Goal: Task Accomplishment & Management: Manage account settings

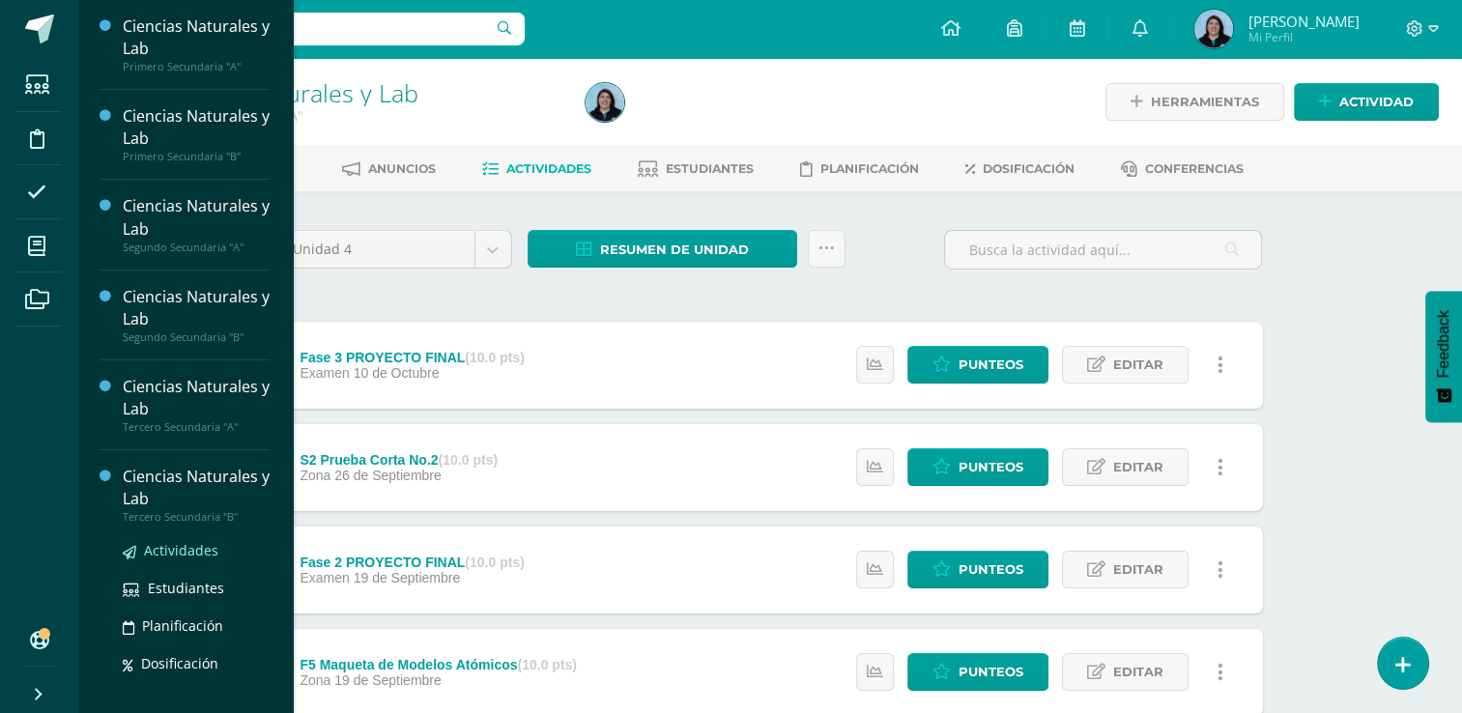
click at [197, 553] on span "Actividades" at bounding box center [181, 550] width 74 height 18
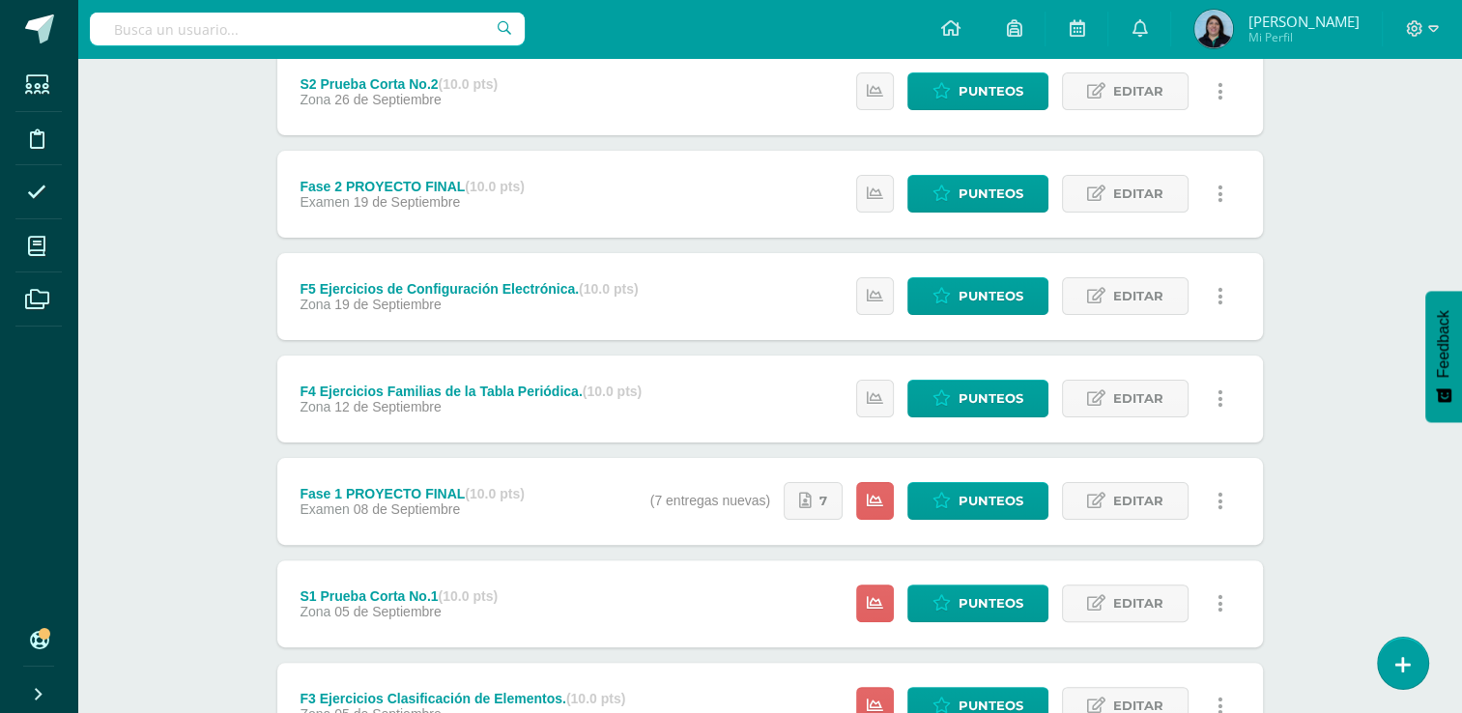
scroll to position [386, 0]
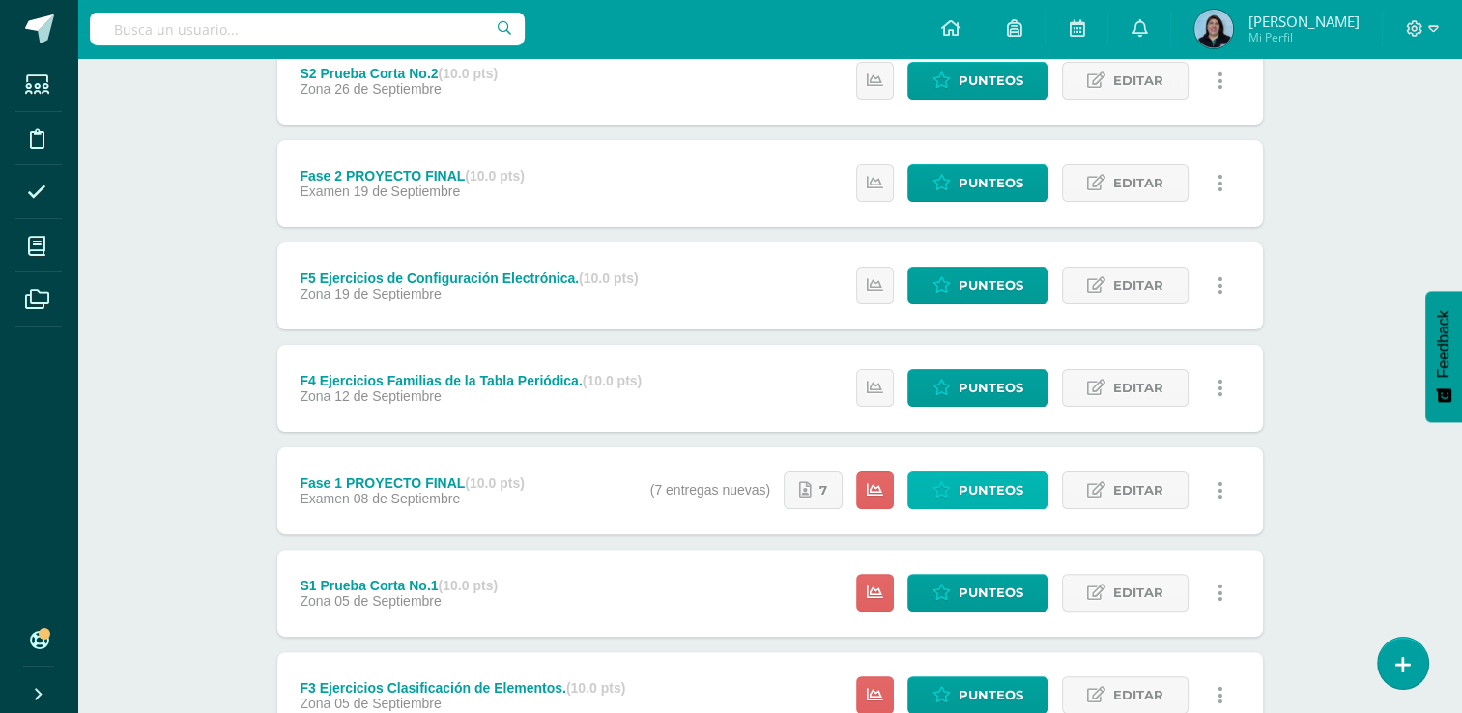
click at [985, 492] on span "Punteos" at bounding box center [990, 490] width 65 height 36
click at [987, 485] on span "Punteos" at bounding box center [990, 490] width 65 height 36
click at [976, 489] on span "Punteos" at bounding box center [990, 490] width 65 height 36
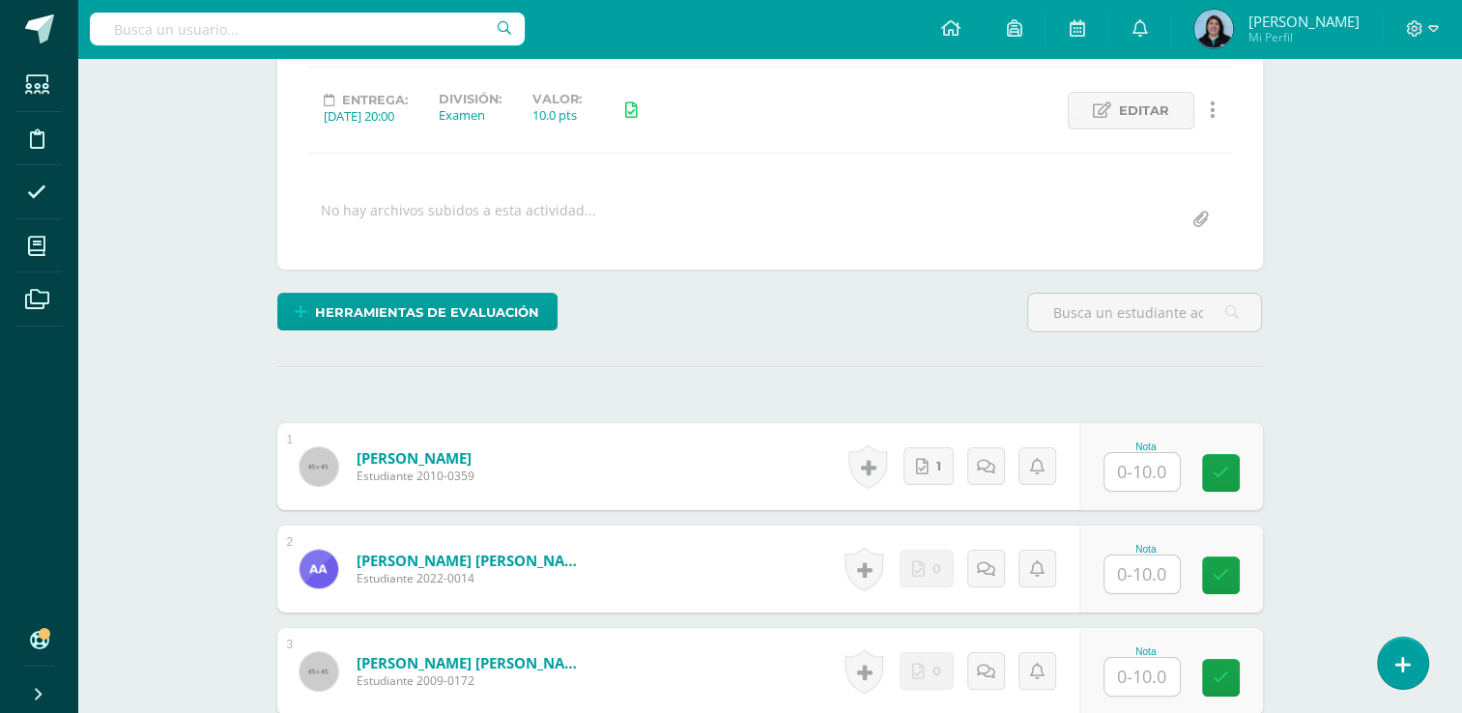
scroll to position [282, 0]
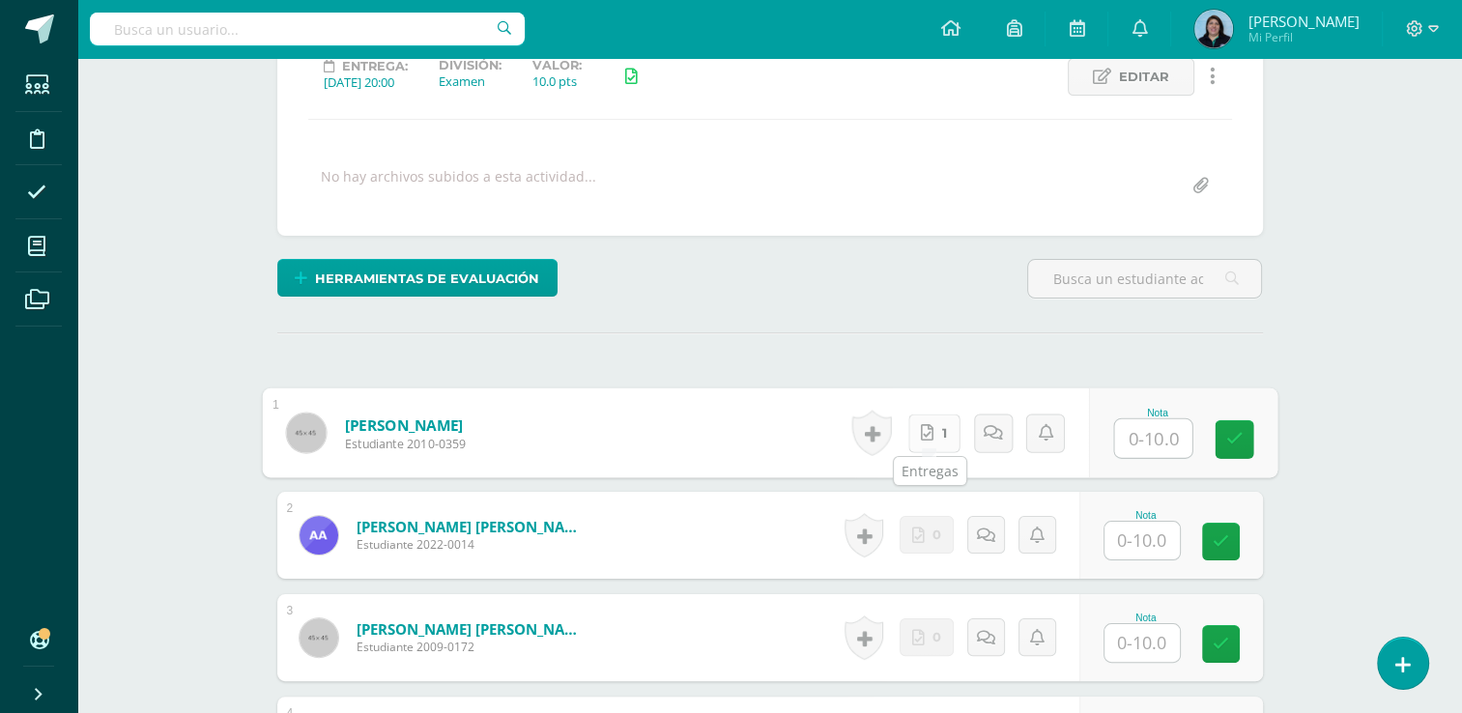
click at [935, 422] on link "1" at bounding box center [933, 432] width 52 height 39
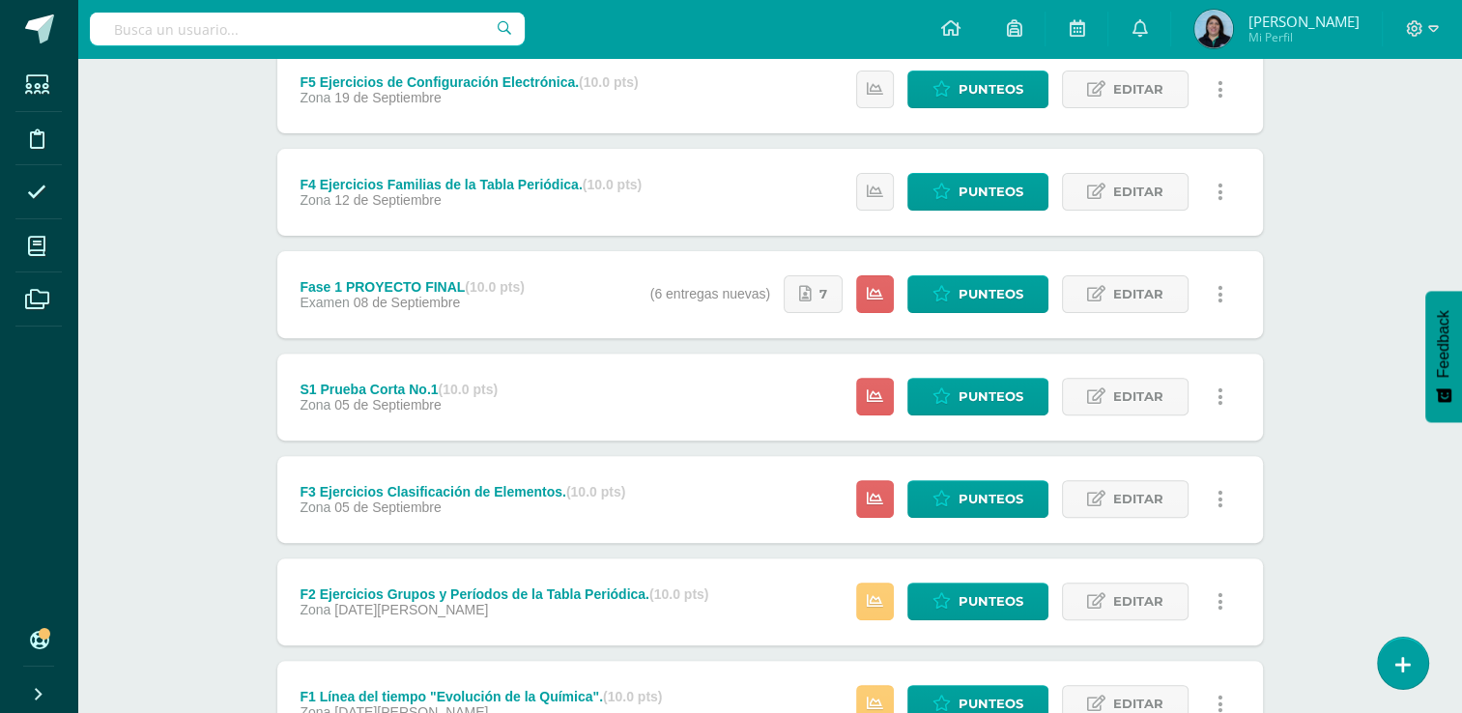
scroll to position [738, 0]
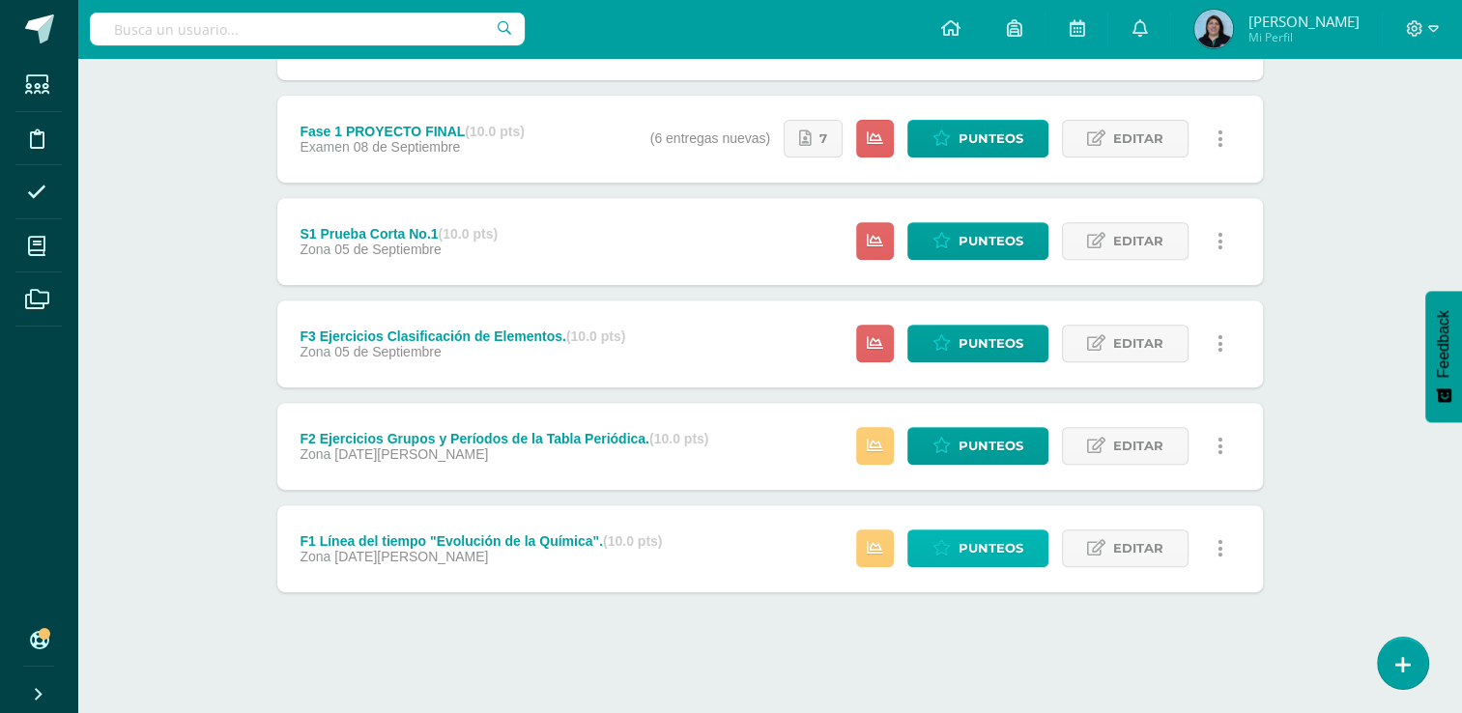
click at [1004, 544] on span "Punteos" at bounding box center [990, 548] width 65 height 36
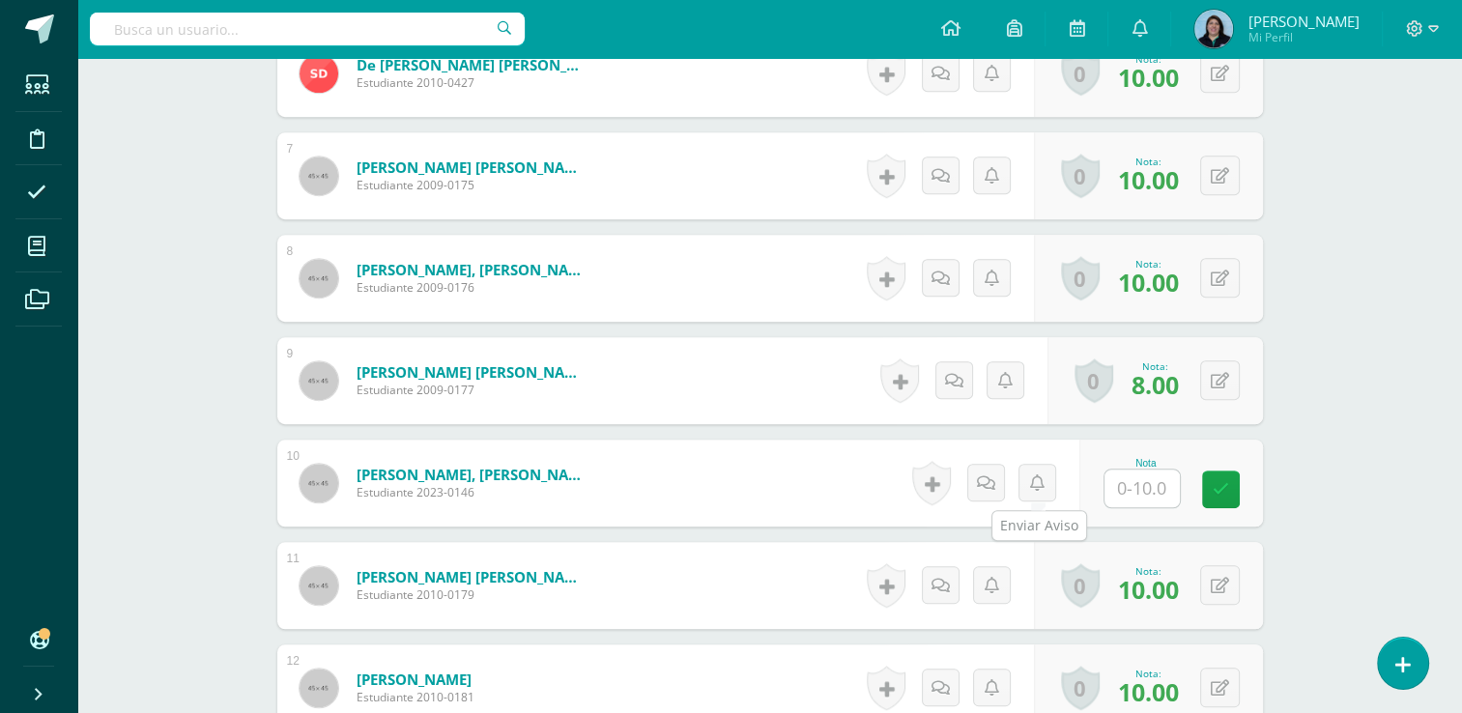
scroll to position [1154, 0]
click at [1152, 481] on input "text" at bounding box center [1152, 488] width 77 height 39
type input "10"
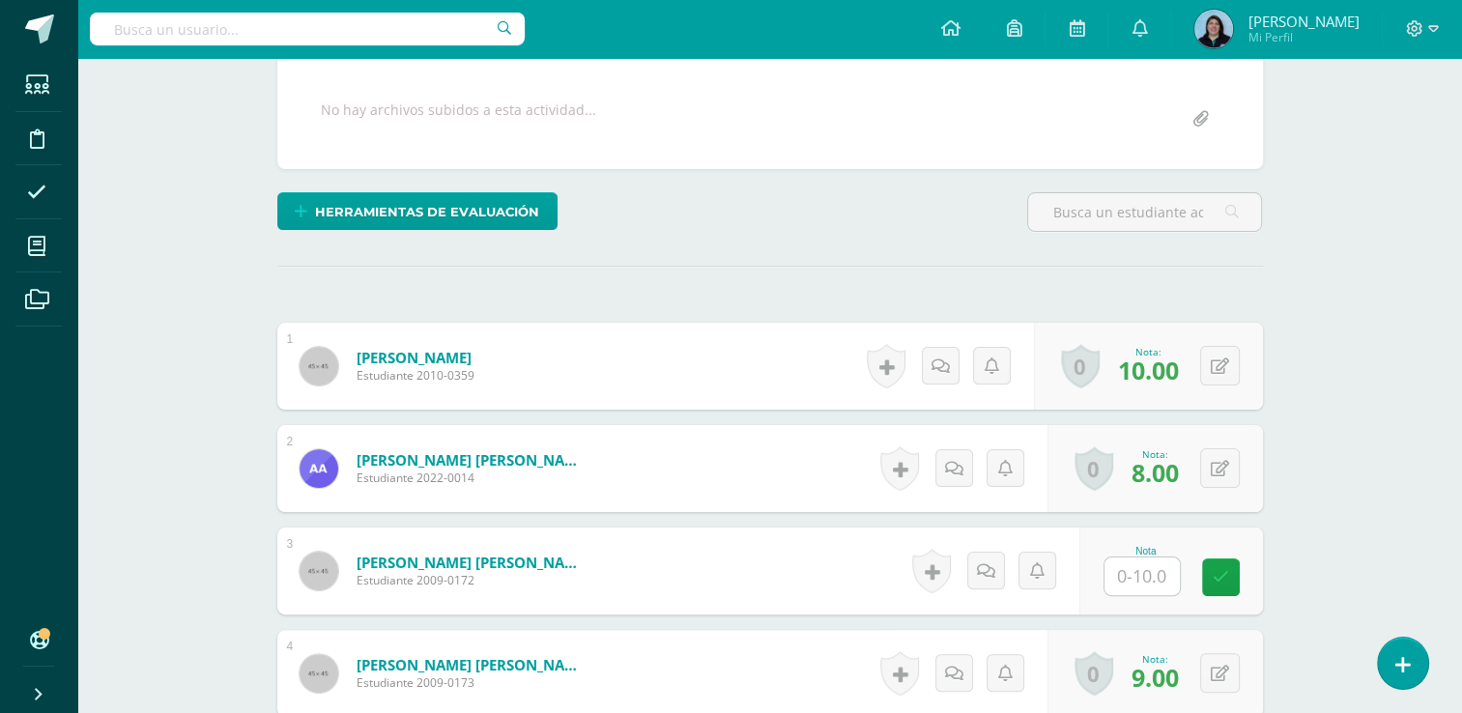
scroll to position [410, 0]
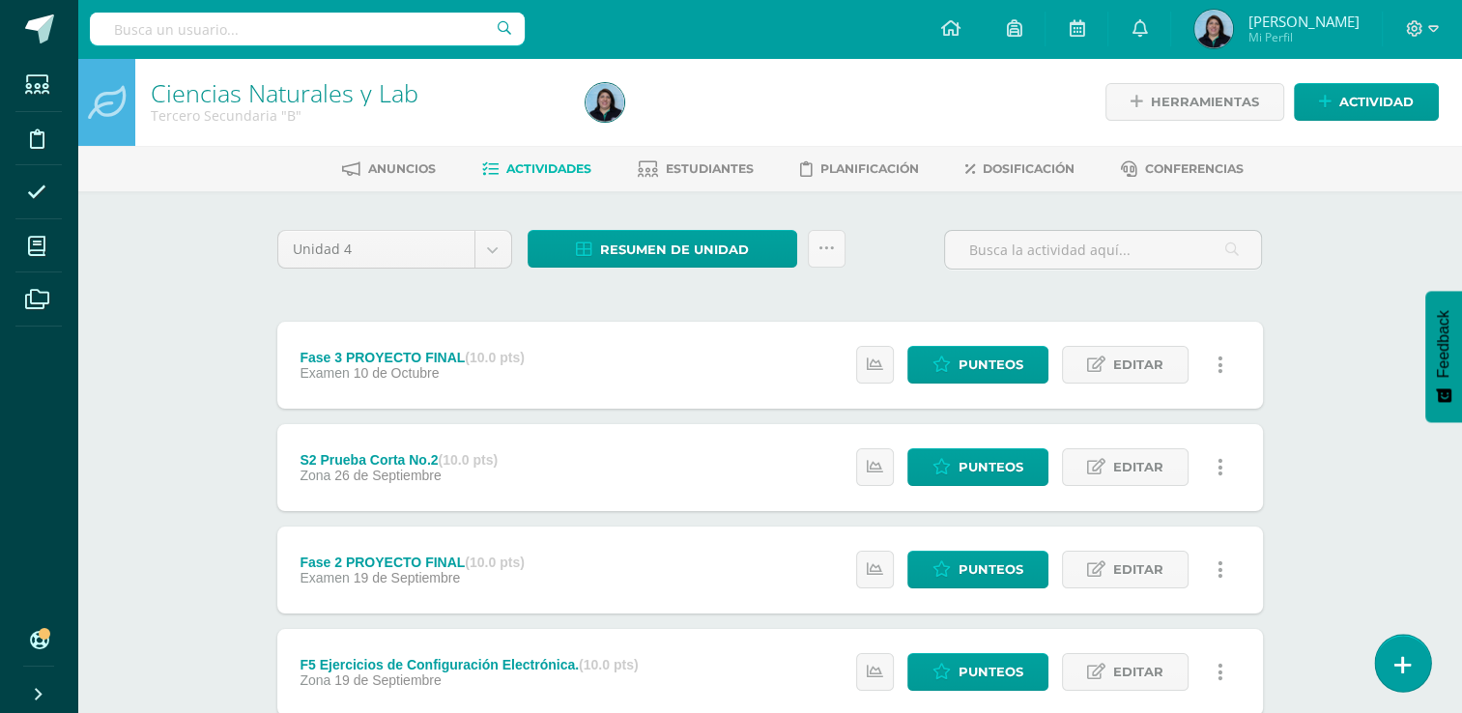
click at [1401, 673] on icon at bounding box center [1402, 665] width 17 height 22
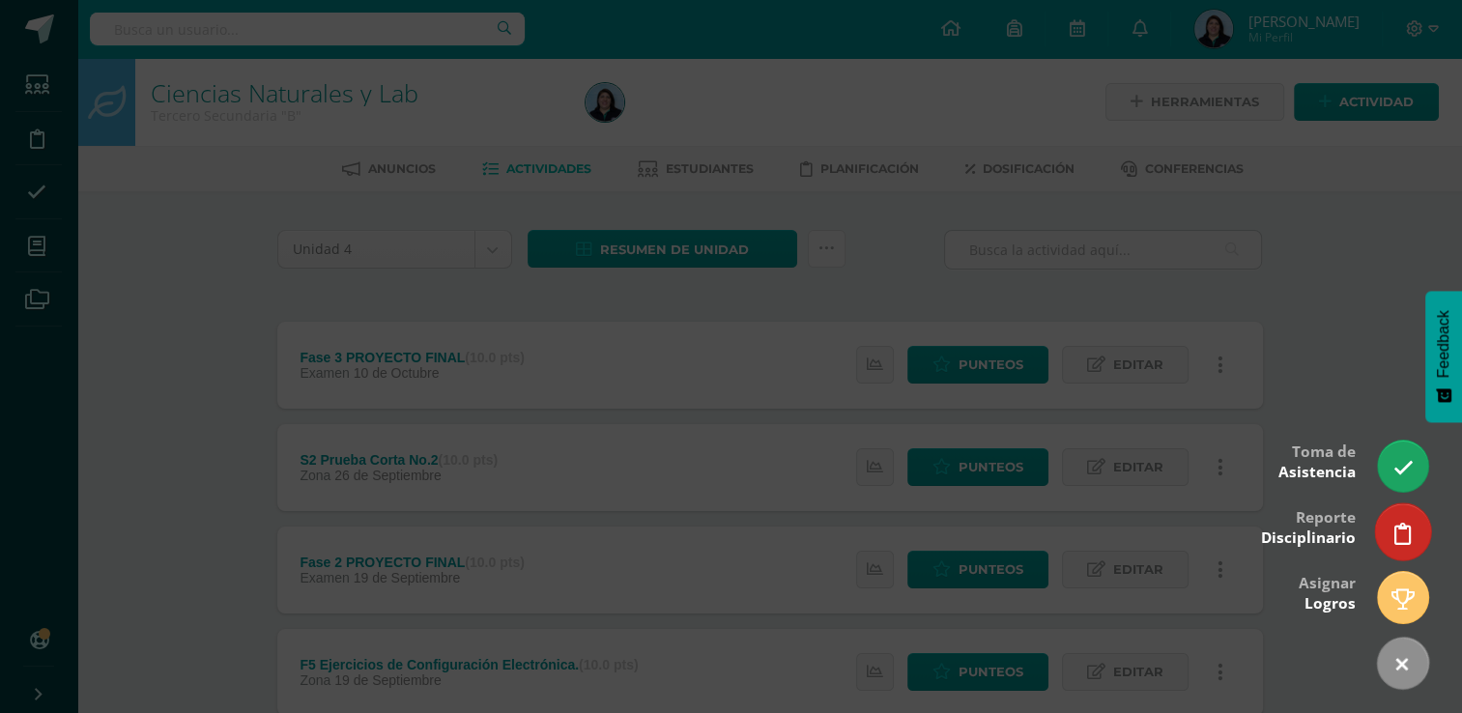
click at [1395, 533] on icon at bounding box center [1402, 534] width 17 height 22
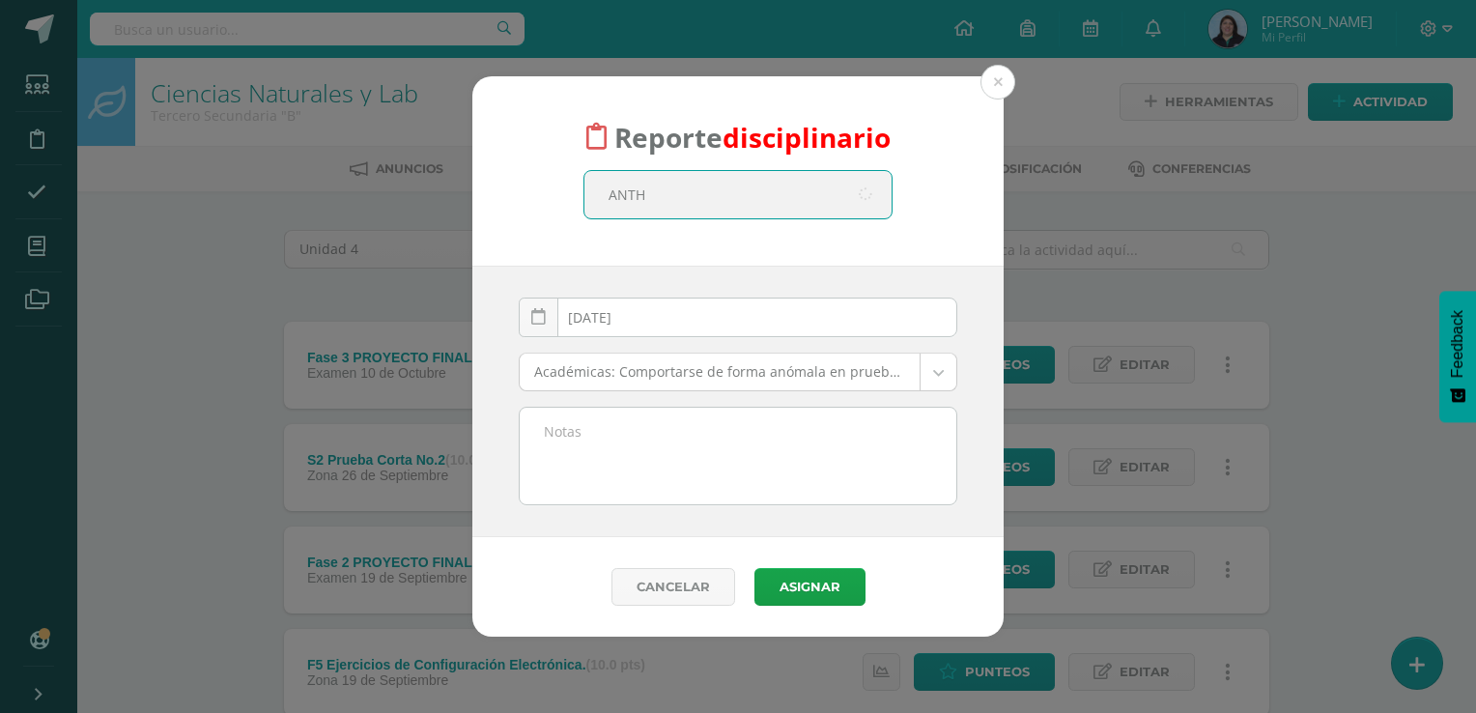
type input "ANTHO"
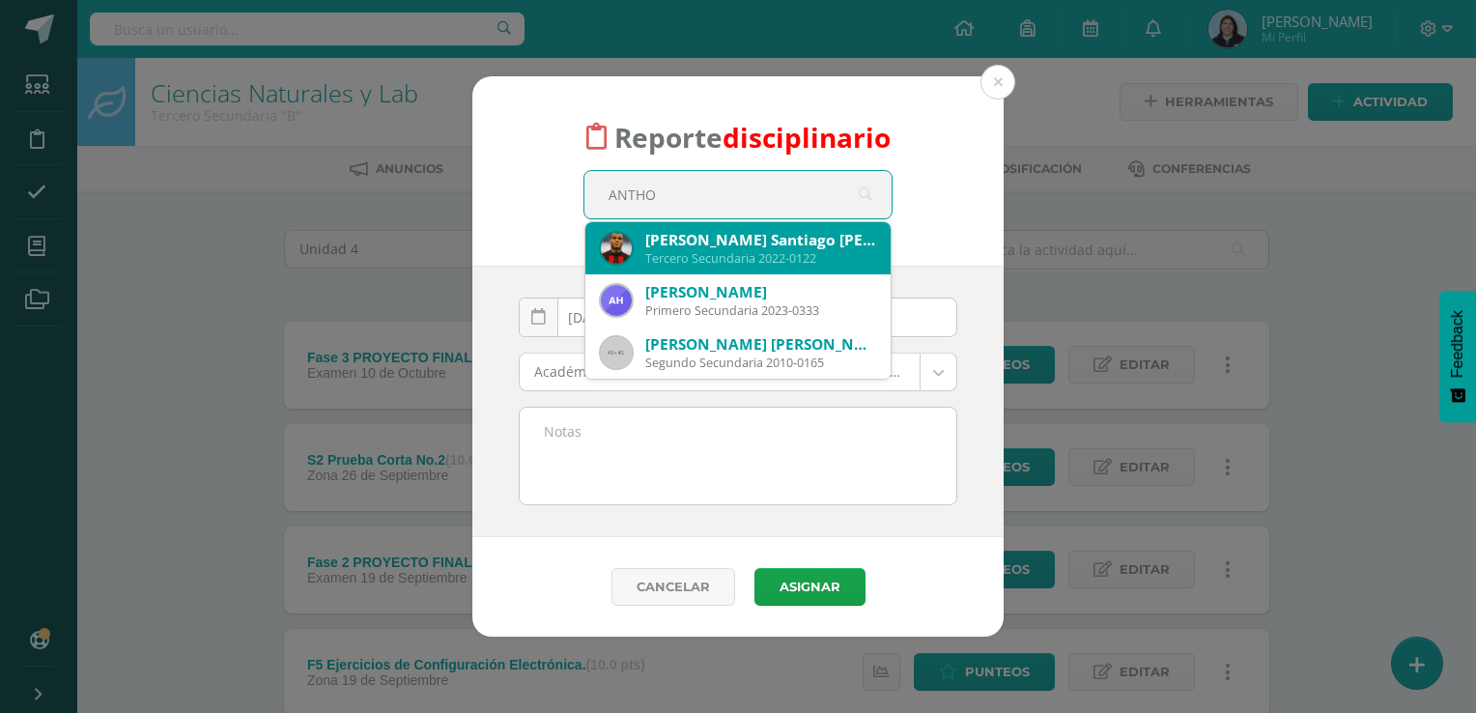
click at [808, 255] on div "Tercero Secundaria 2022-0122" at bounding box center [760, 258] width 230 height 16
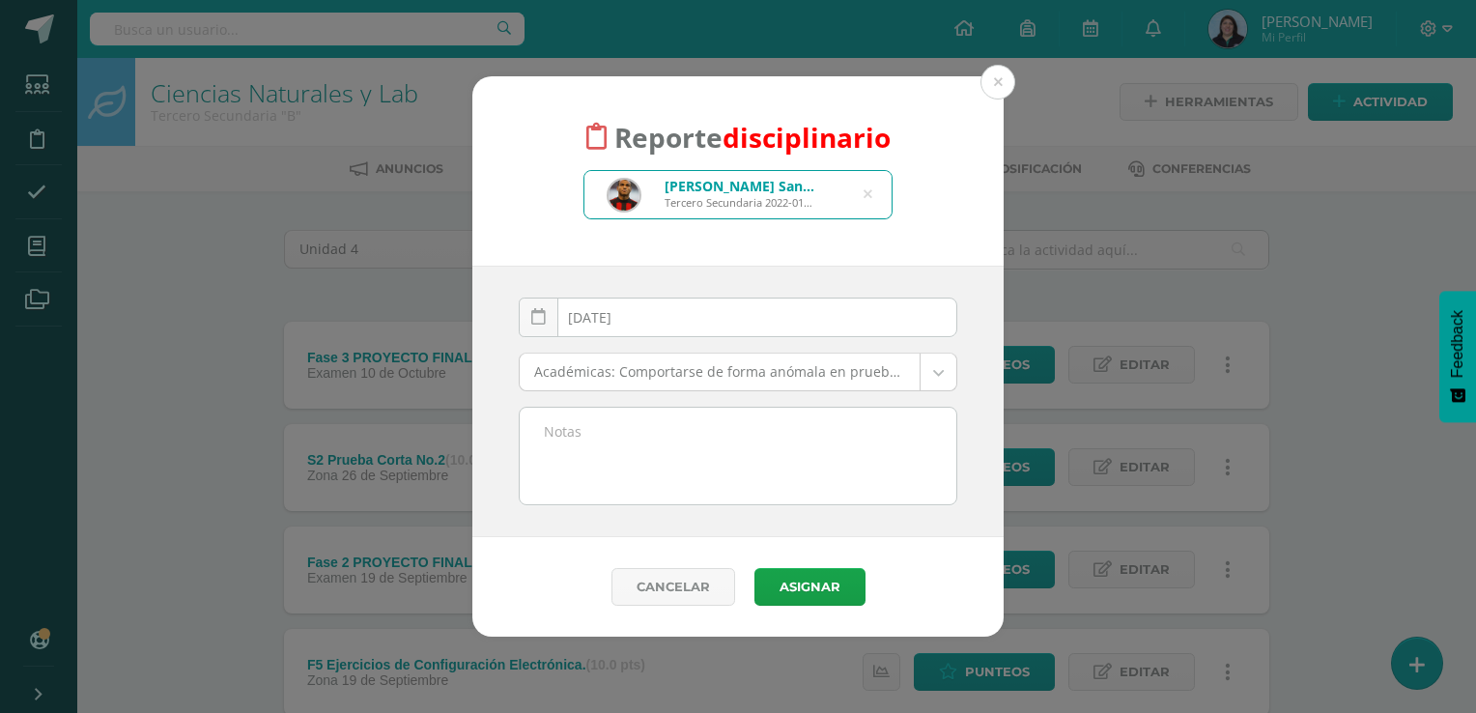
click at [935, 370] on body "Reporte disciplinario [PERSON_NAME] Santiago [PERSON_NAME] Tercero Secundaria 2…" at bounding box center [738, 726] width 1476 height 1452
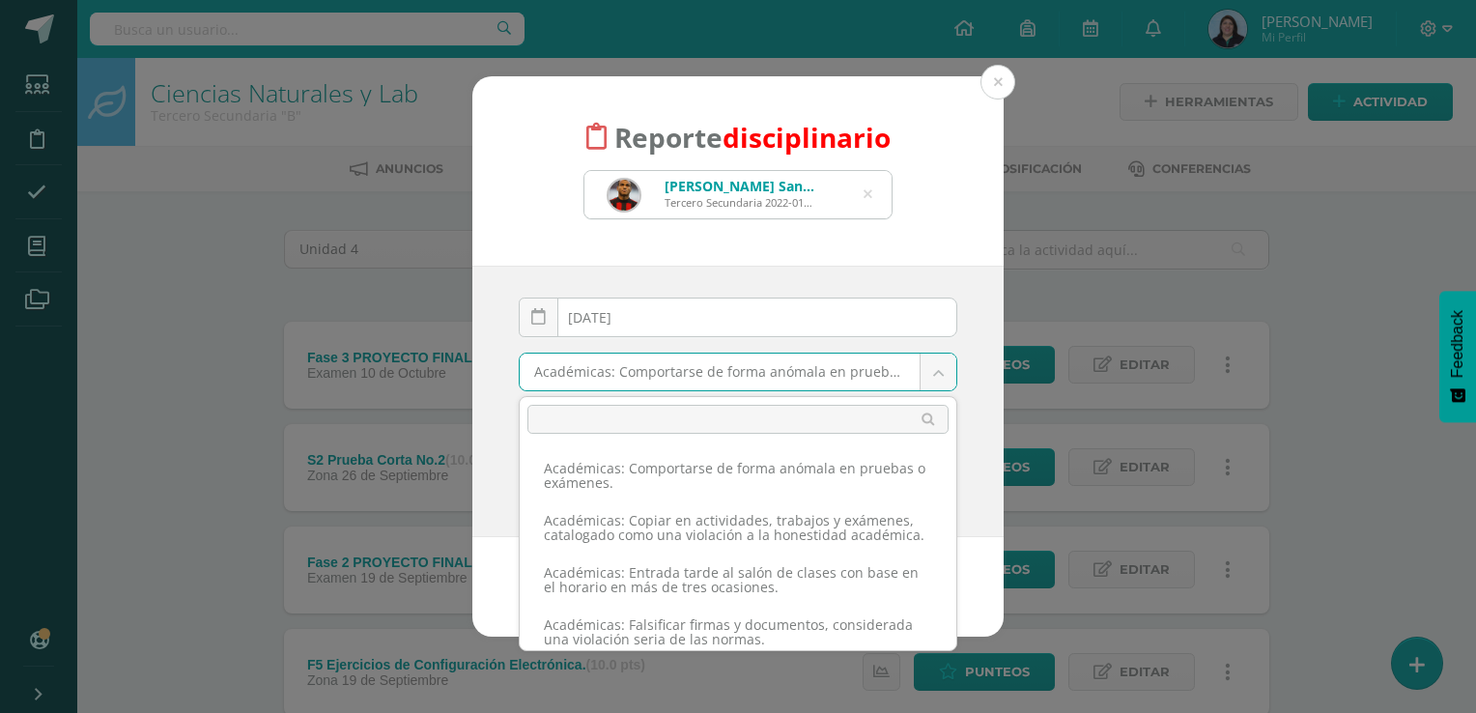
click at [804, 419] on input "text" at bounding box center [737, 419] width 421 height 29
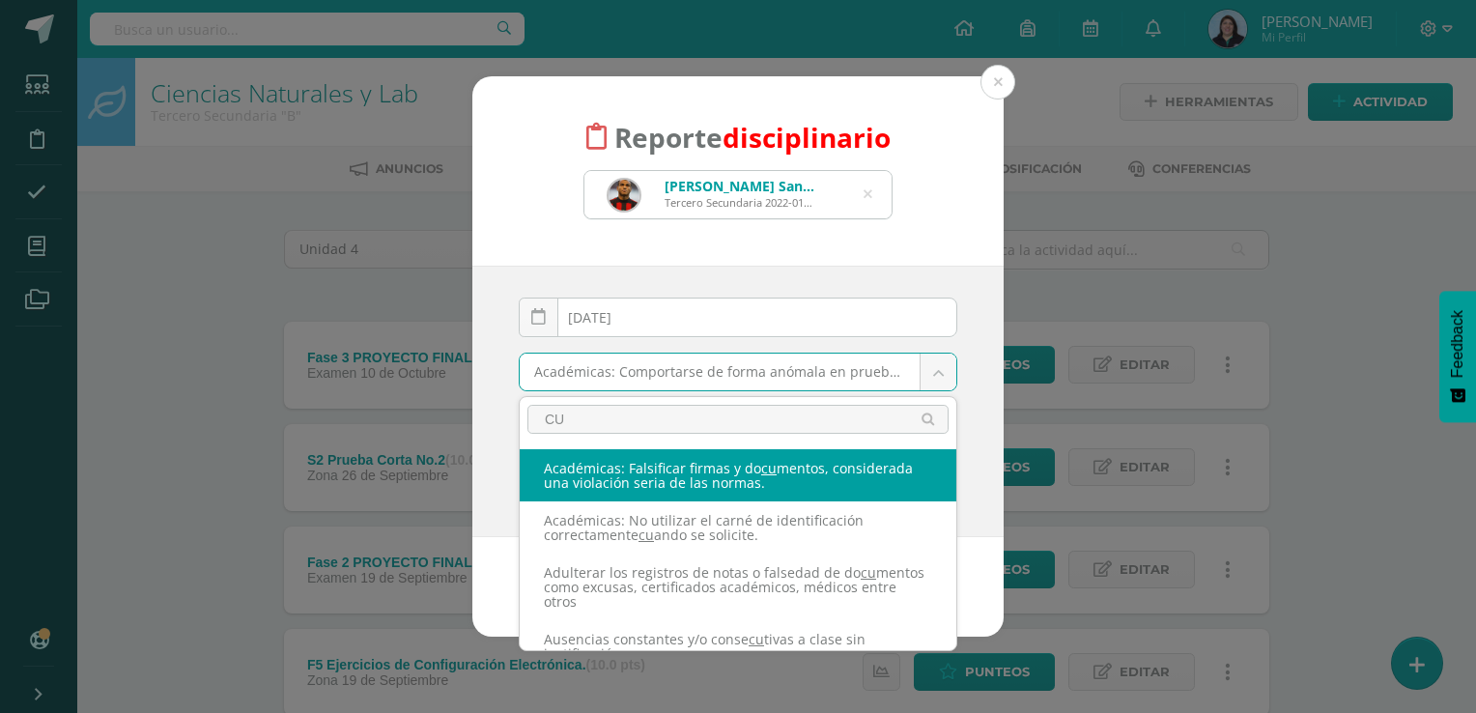
type input "C"
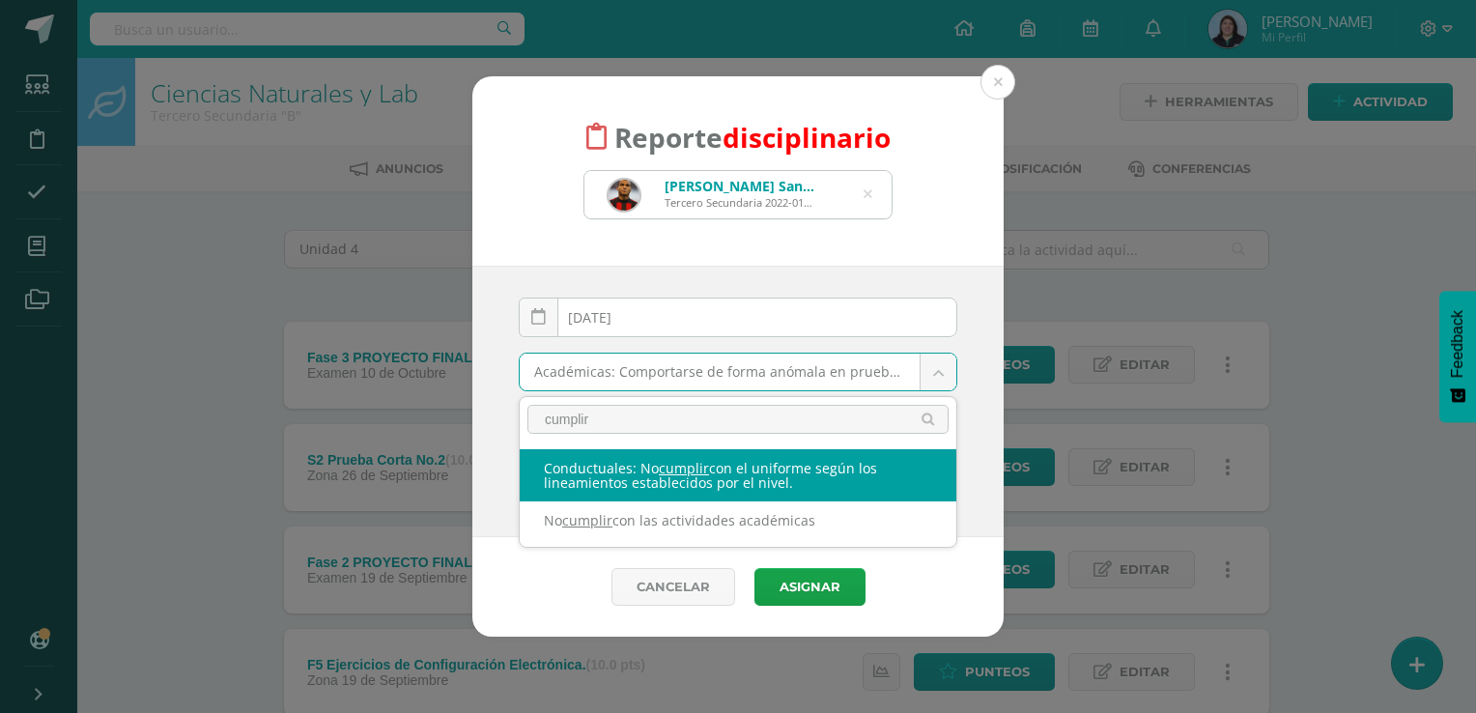
type input "cumplir"
select select "37"
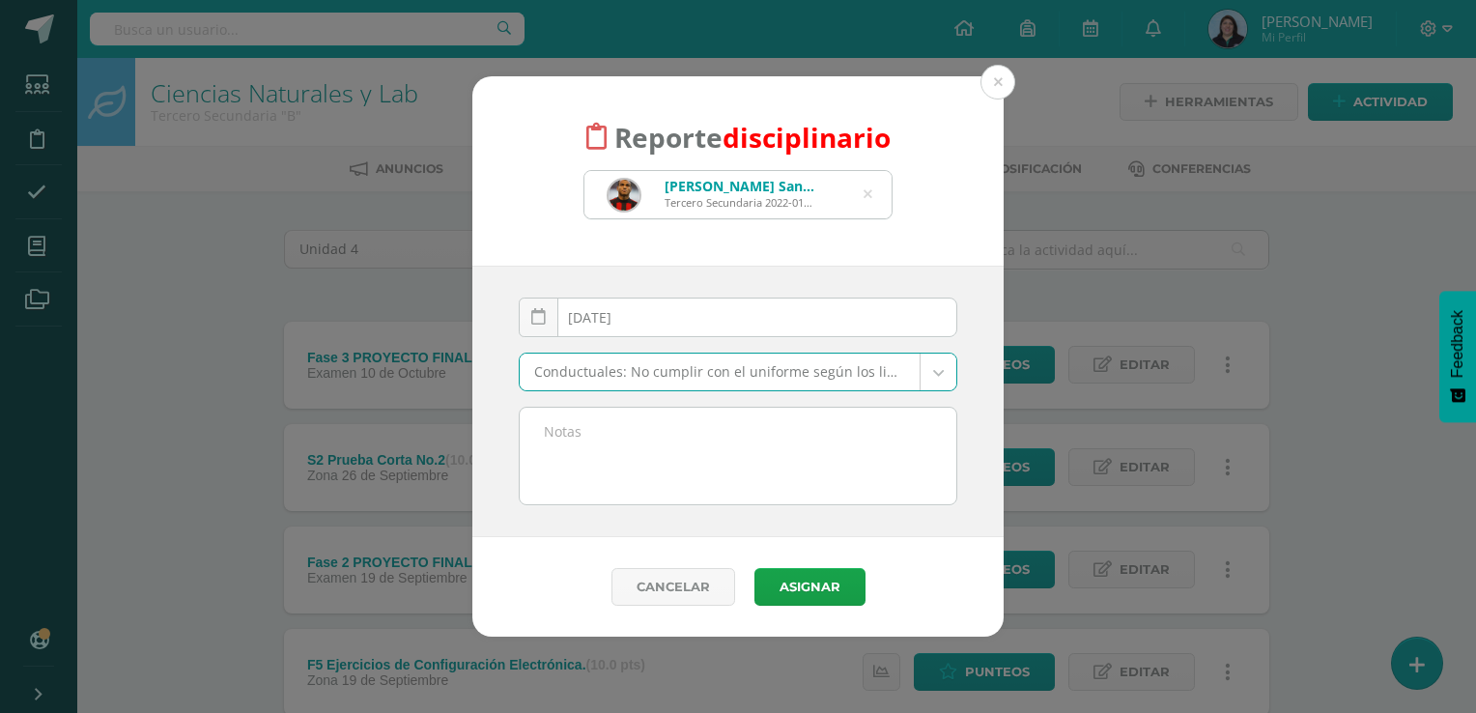
click at [623, 443] on textarea at bounding box center [738, 456] width 437 height 97
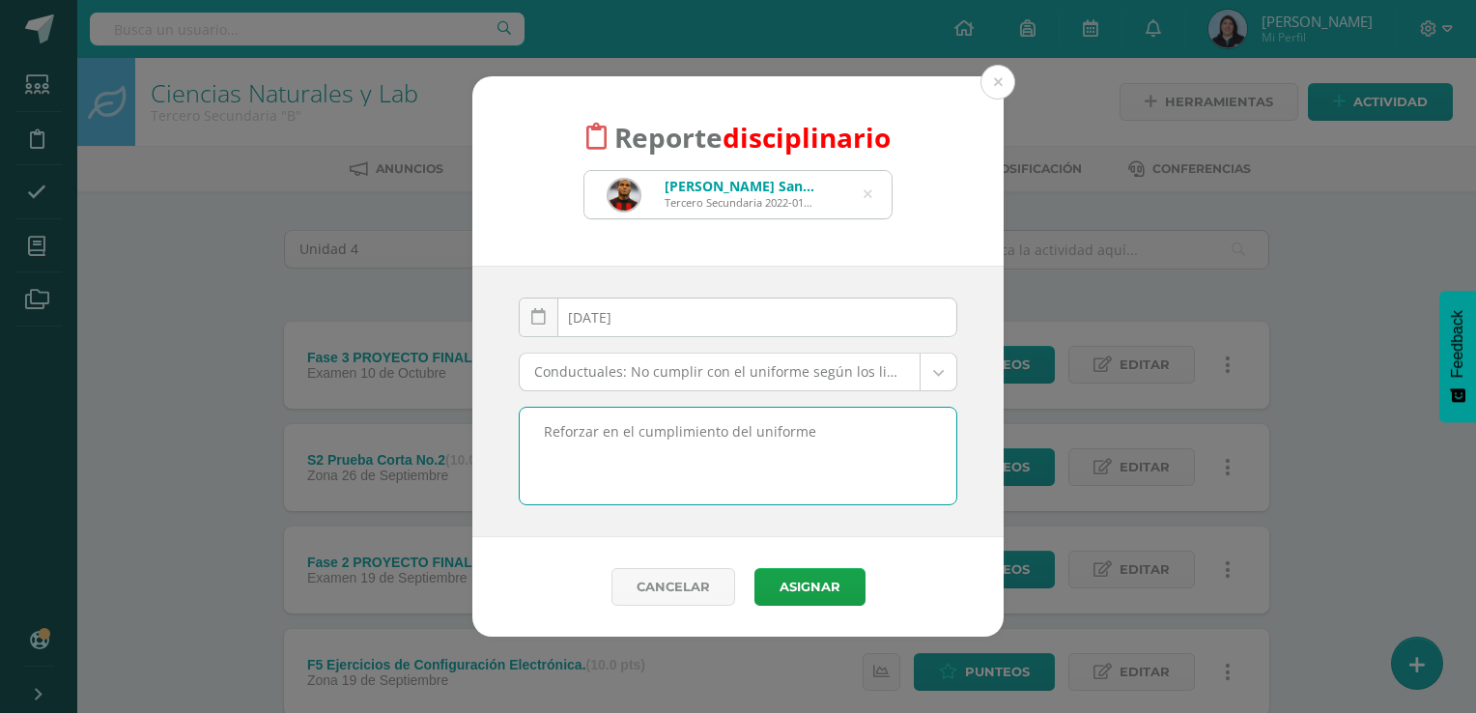
type textarea "Reforzar en el cumplimiento del uniforme"
